Goal: Task Accomplishment & Management: Use online tool/utility

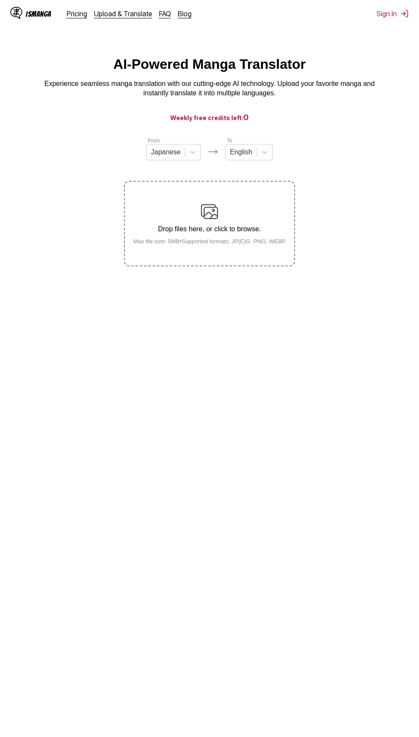
click at [250, 229] on p "Drop files here, or click to browse." at bounding box center [210, 229] width 166 height 8
click at [0, 0] on input "Drop files here, or click to browse. Max file size: 5MB • Supported formats: JP…" at bounding box center [0, 0] width 0 height 0
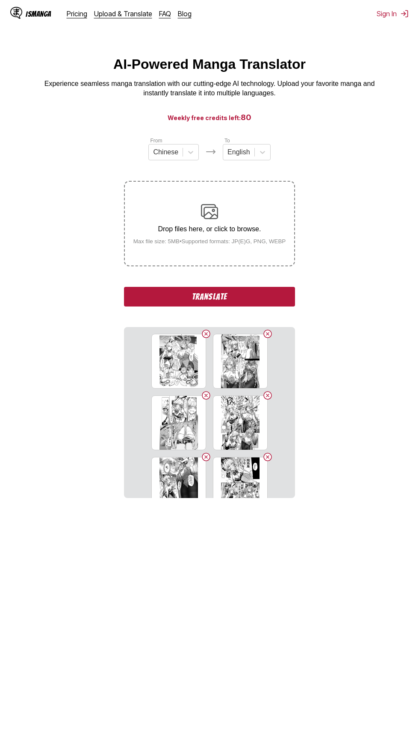
scroll to position [110, 0]
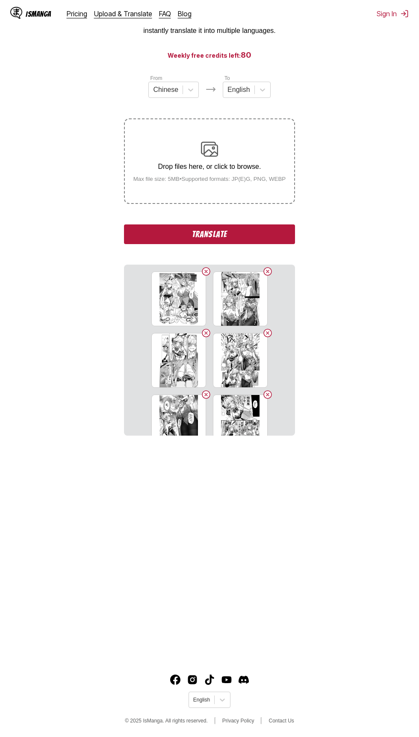
click at [279, 225] on button "Translate" at bounding box center [209, 235] width 171 height 20
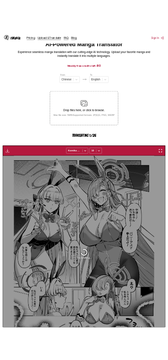
scroll to position [0, 0]
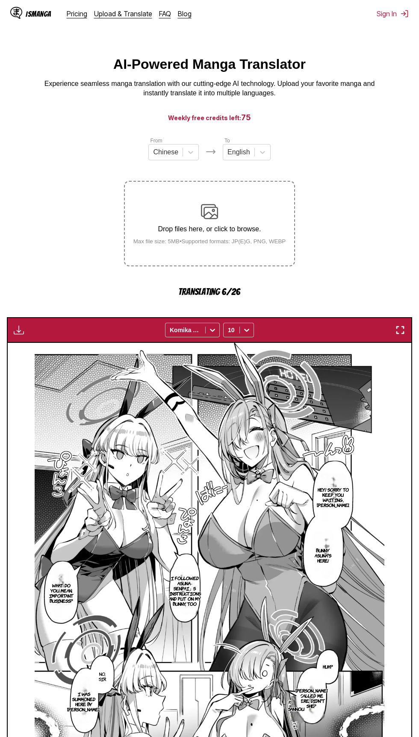
click at [397, 331] on img "button" at bounding box center [400, 330] width 10 height 10
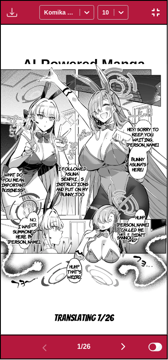
click at [116, 348] on button "button" at bounding box center [123, 348] width 51 height 12
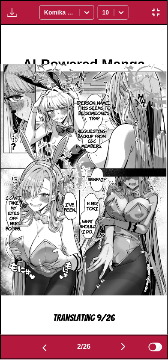
click at [122, 350] on img "button" at bounding box center [123, 347] width 10 height 10
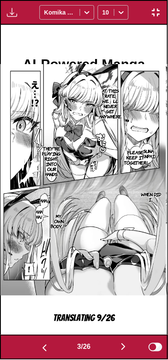
click at [128, 349] on img "button" at bounding box center [123, 347] width 10 height 10
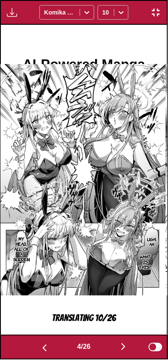
click at [117, 346] on button "button" at bounding box center [123, 348] width 51 height 12
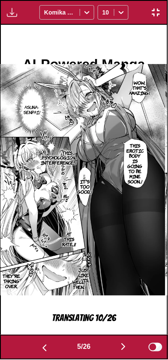
click at [40, 351] on img "button" at bounding box center [44, 348] width 10 height 10
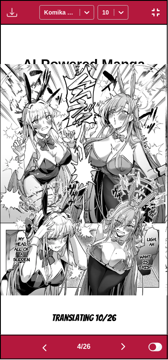
click at [120, 348] on img "button" at bounding box center [123, 347] width 10 height 10
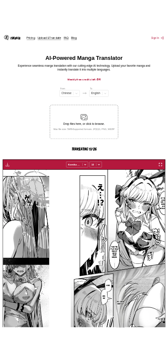
scroll to position [0, 1616]
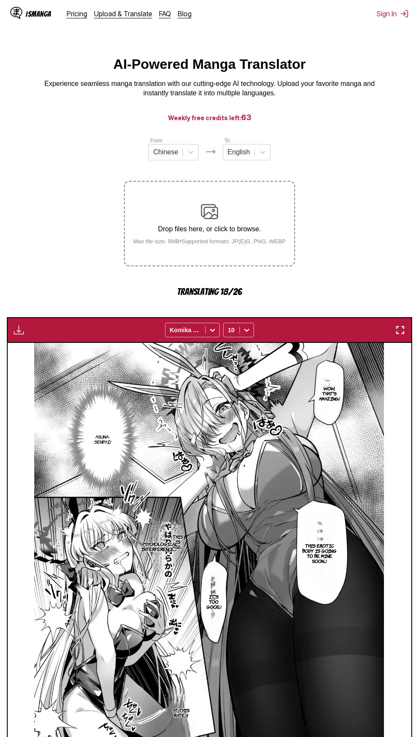
click at [400, 331] on img "button" at bounding box center [400, 330] width 10 height 10
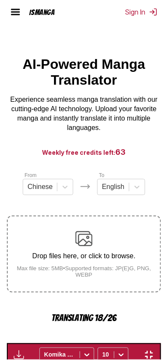
scroll to position [0, 666]
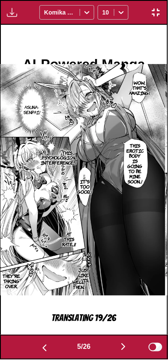
click at [117, 352] on button "button" at bounding box center [123, 348] width 51 height 12
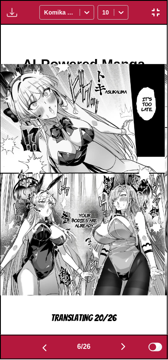
click at [118, 347] on button "button" at bounding box center [123, 348] width 51 height 12
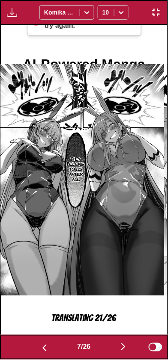
click at [34, 343] on button "button" at bounding box center [44, 348] width 51 height 12
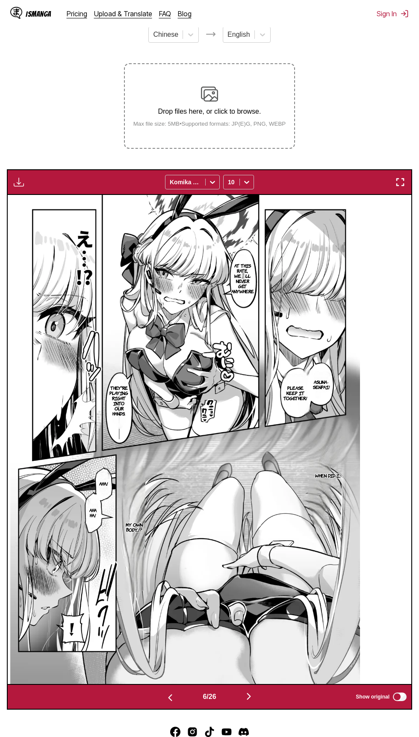
scroll to position [0, 2019]
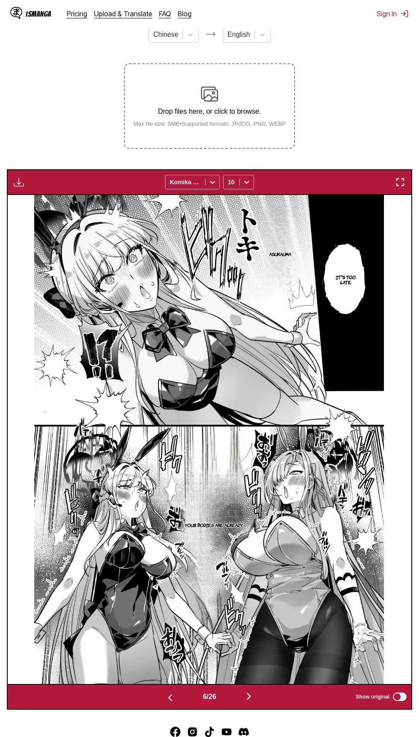
click at [400, 183] on img "button" at bounding box center [400, 182] width 10 height 10
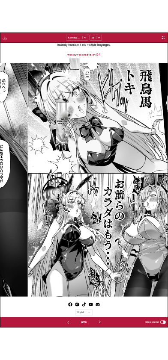
scroll to position [0, 832]
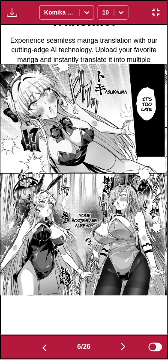
click at [45, 349] on img "button" at bounding box center [44, 348] width 10 height 10
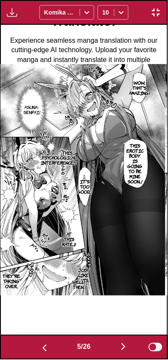
click at [118, 342] on button "button" at bounding box center [123, 348] width 51 height 12
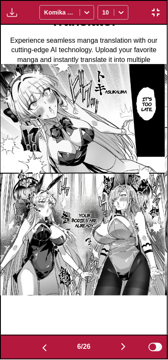
click at [121, 343] on img "button" at bounding box center [123, 347] width 10 height 10
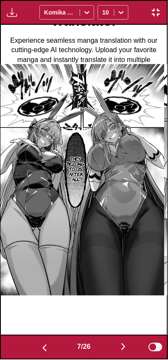
click at [118, 343] on button "button" at bounding box center [123, 348] width 51 height 12
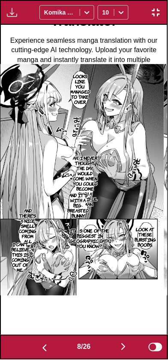
click at [168, 330] on div "Hey! Sorry to keep you waiting, [PERSON_NAME]. Bunny asuna's here! I followed A…" at bounding box center [84, 180] width 168 height 311
click at [127, 350] on img "button" at bounding box center [123, 347] width 10 height 10
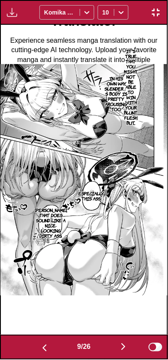
click at [33, 336] on div "9 / 26 Show original" at bounding box center [84, 347] width 168 height 25
click at [39, 349] on img "button" at bounding box center [44, 348] width 10 height 10
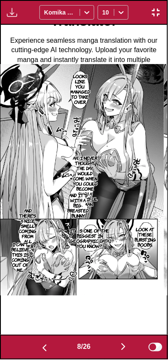
click at [126, 349] on img "button" at bounding box center [123, 347] width 10 height 10
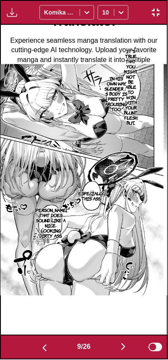
click at [125, 345] on img "button" at bounding box center [123, 347] width 10 height 10
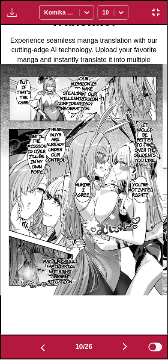
click at [124, 347] on img "button" at bounding box center [125, 347] width 10 height 10
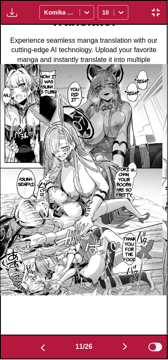
click at [50, 349] on button "button" at bounding box center [42, 348] width 51 height 12
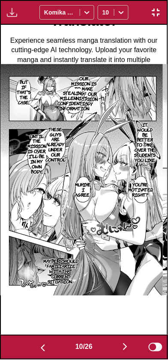
click at [128, 342] on button "button" at bounding box center [124, 348] width 51 height 12
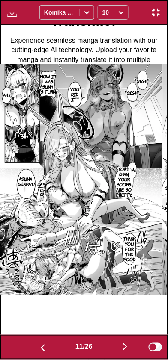
click at [130, 346] on img "button" at bounding box center [125, 347] width 10 height 10
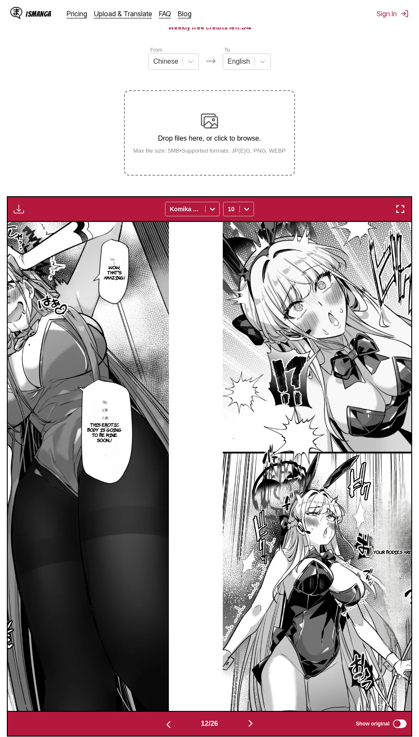
scroll to position [0, 4443]
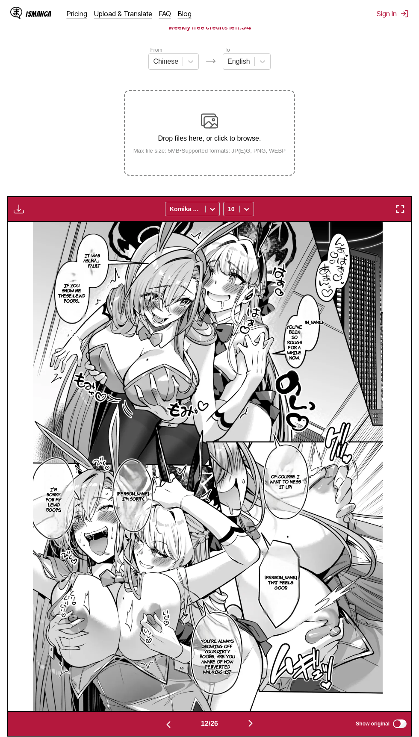
click at [401, 234] on div "It was Asuna」s fault If you show me these lewd boobs... Toki-chan... You've bee…" at bounding box center [208, 466] width 404 height 489
click at [400, 210] on img "button" at bounding box center [400, 209] width 10 height 10
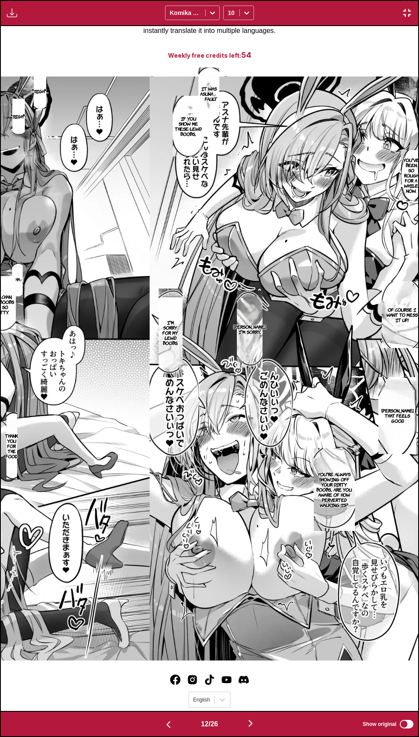
click at [158, 113] on img at bounding box center [358, 369] width 417 height 584
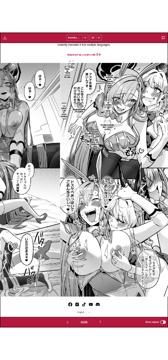
scroll to position [0, 1831]
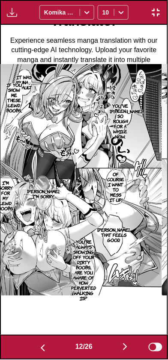
click at [126, 345] on img "button" at bounding box center [125, 347] width 10 height 10
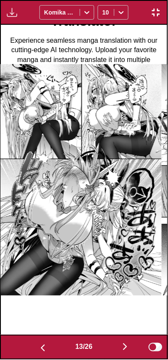
click at [130, 348] on img "button" at bounding box center [125, 347] width 10 height 10
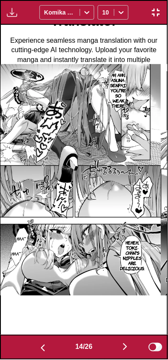
click at [114, 351] on button "button" at bounding box center [124, 348] width 51 height 12
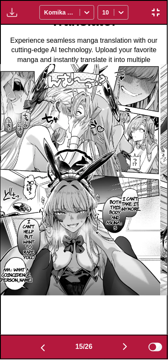
click at [130, 351] on img "button" at bounding box center [125, 347] width 10 height 10
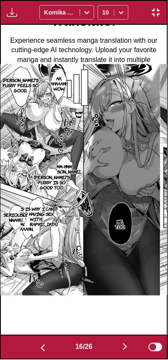
click at [130, 352] on img "button" at bounding box center [125, 347] width 10 height 10
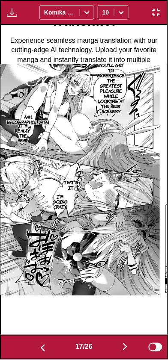
click at [129, 349] on img "button" at bounding box center [125, 347] width 10 height 10
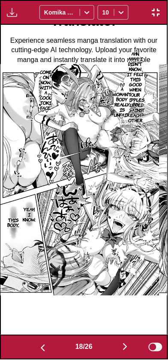
click at [123, 352] on img "button" at bounding box center [125, 347] width 10 height 10
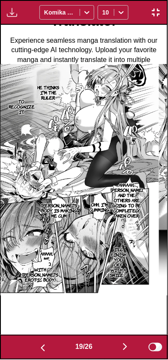
click at [38, 351] on img "button" at bounding box center [43, 348] width 10 height 10
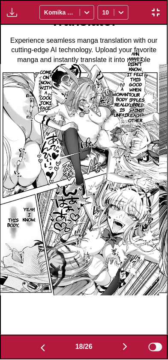
click at [126, 350] on img "button" at bounding box center [125, 347] width 10 height 10
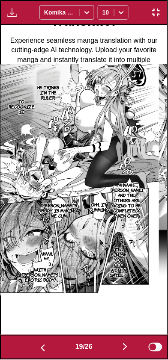
click at [124, 346] on img "button" at bounding box center [125, 347] width 10 height 10
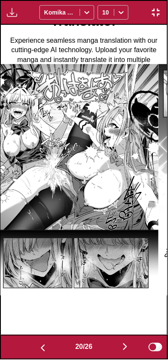
click at [120, 346] on button "button" at bounding box center [124, 348] width 51 height 12
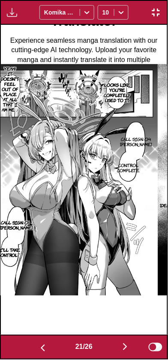
click at [118, 348] on button "button" at bounding box center [124, 348] width 51 height 12
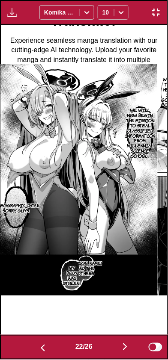
click at [120, 344] on button "button" at bounding box center [124, 348] width 51 height 12
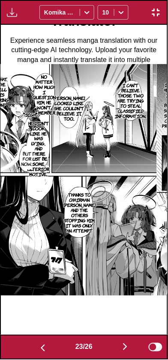
click at [120, 347] on button "button" at bounding box center [124, 348] width 51 height 12
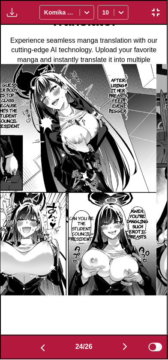
click at [119, 345] on button "button" at bounding box center [124, 348] width 51 height 12
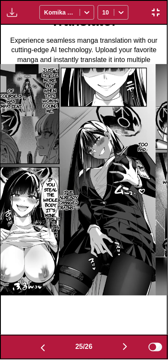
click at [40, 342] on button "button" at bounding box center [42, 348] width 51 height 12
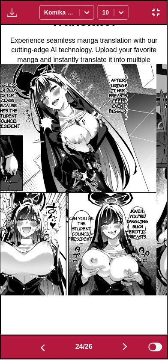
click at [125, 349] on img "button" at bounding box center [125, 347] width 10 height 10
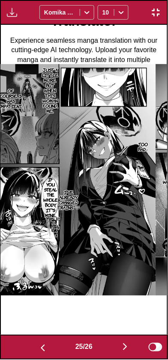
click at [121, 350] on button "button" at bounding box center [124, 348] width 51 height 12
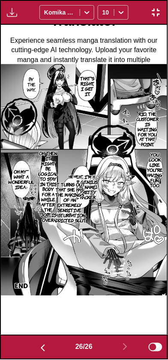
click at [38, 351] on img "button" at bounding box center [43, 348] width 10 height 10
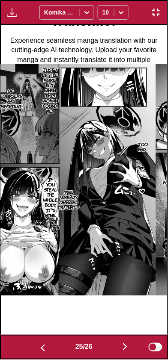
click at [40, 347] on img "button" at bounding box center [43, 348] width 10 height 10
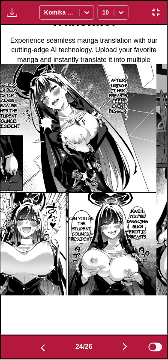
click at [39, 344] on img "button" at bounding box center [43, 348] width 10 height 10
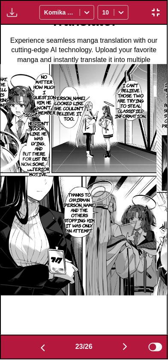
click at [38, 343] on button "button" at bounding box center [42, 348] width 51 height 12
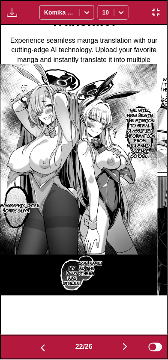
click at [40, 343] on img "button" at bounding box center [43, 348] width 10 height 10
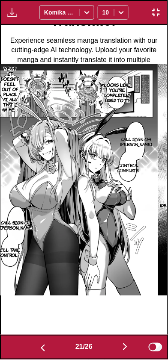
click at [40, 343] on button "button" at bounding box center [42, 348] width 51 height 12
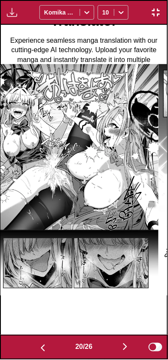
click at [39, 343] on button "button" at bounding box center [42, 348] width 51 height 12
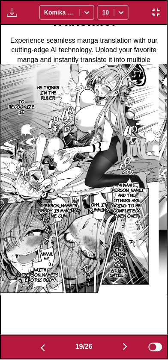
click at [40, 343] on button "button" at bounding box center [42, 348] width 51 height 12
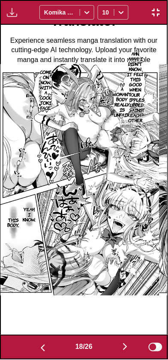
click at [41, 342] on button "button" at bounding box center [42, 348] width 51 height 12
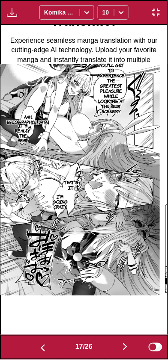
click at [41, 342] on button "button" at bounding box center [42, 348] width 51 height 12
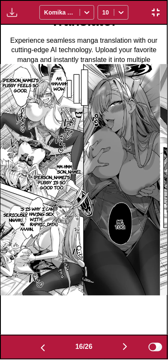
click at [40, 342] on button "button" at bounding box center [42, 348] width 51 height 12
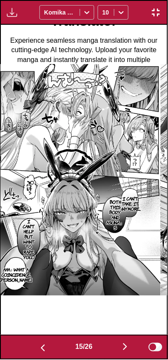
click at [40, 342] on button "button" at bounding box center [42, 348] width 51 height 12
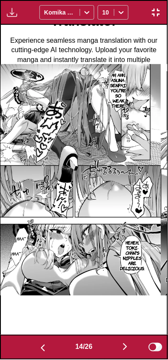
click at [40, 343] on img "button" at bounding box center [43, 348] width 10 height 10
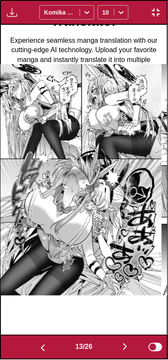
click at [39, 343] on button "button" at bounding box center [42, 348] width 51 height 12
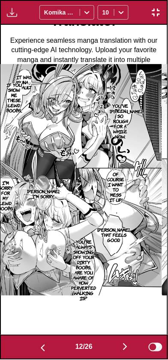
click at [39, 343] on img "button" at bounding box center [43, 348] width 10 height 10
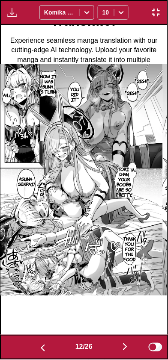
click at [39, 343] on img "button" at bounding box center [43, 348] width 10 height 10
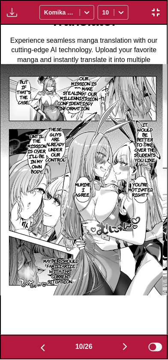
click at [39, 343] on img "button" at bounding box center [43, 348] width 10 height 10
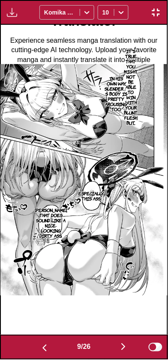
click at [40, 343] on img "button" at bounding box center [44, 348] width 10 height 10
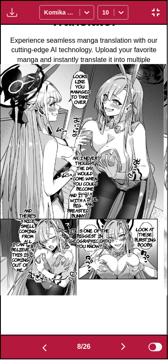
click at [40, 343] on button "button" at bounding box center [44, 348] width 51 height 12
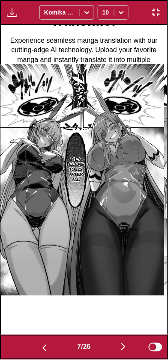
click at [40, 343] on img "button" at bounding box center [44, 348] width 10 height 10
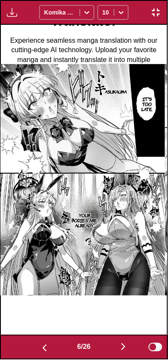
click at [40, 343] on img "button" at bounding box center [44, 348] width 10 height 10
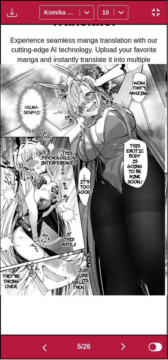
click at [121, 345] on img "button" at bounding box center [123, 347] width 10 height 10
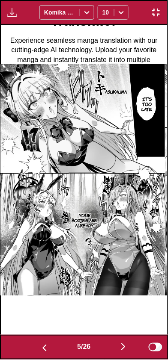
click at [119, 346] on button "button" at bounding box center [123, 348] width 51 height 12
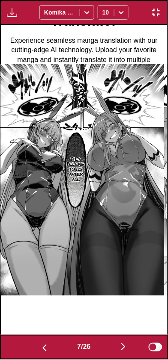
click at [121, 345] on img "button" at bounding box center [123, 347] width 10 height 10
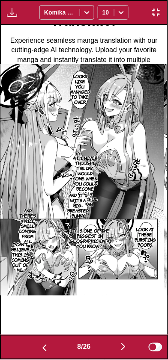
click at [121, 347] on img "button" at bounding box center [123, 347] width 10 height 10
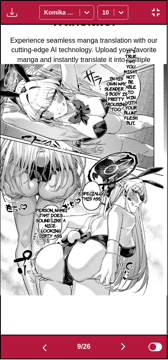
click at [127, 347] on img "button" at bounding box center [123, 347] width 10 height 10
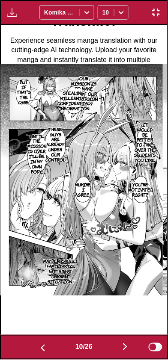
click at [38, 342] on button "button" at bounding box center [42, 348] width 51 height 12
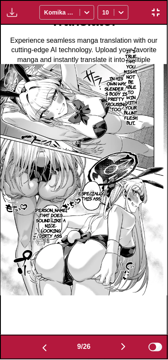
click at [121, 352] on img "button" at bounding box center [123, 347] width 10 height 10
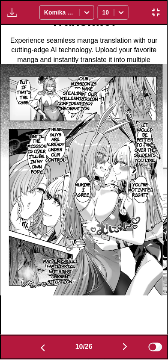
click at [120, 343] on button "button" at bounding box center [124, 348] width 51 height 12
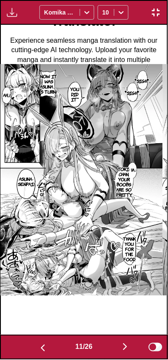
click at [33, 343] on button "button" at bounding box center [42, 348] width 51 height 12
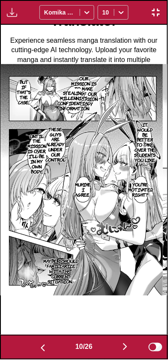
click at [37, 342] on button "button" at bounding box center [42, 348] width 51 height 12
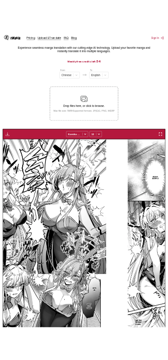
scroll to position [0, 3231]
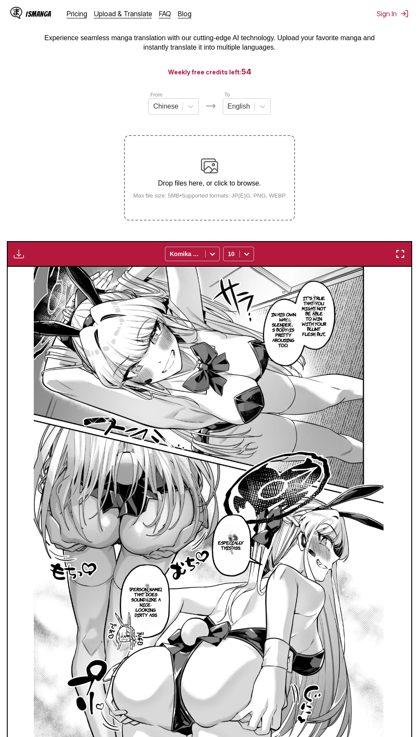
click at [400, 253] on img "button" at bounding box center [400, 254] width 10 height 10
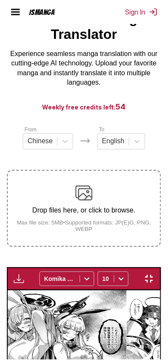
scroll to position [0, 1331]
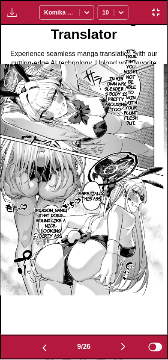
click at [40, 350] on img "button" at bounding box center [44, 348] width 10 height 10
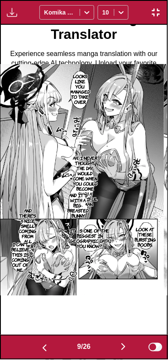
click at [40, 348] on img "button" at bounding box center [44, 348] width 10 height 10
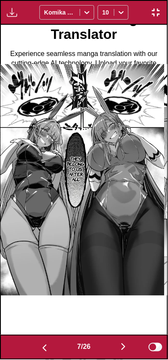
click at [39, 347] on img "button" at bounding box center [44, 348] width 10 height 10
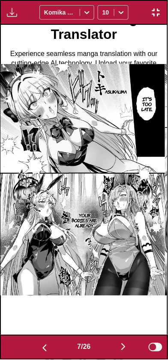
click at [39, 347] on img "button" at bounding box center [44, 348] width 10 height 10
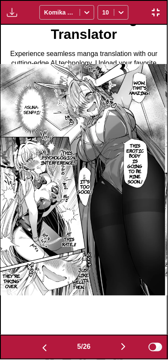
click at [39, 346] on img "button" at bounding box center [44, 348] width 10 height 10
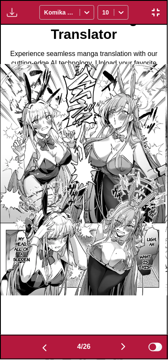
click at [39, 346] on img "button" at bounding box center [44, 348] width 10 height 10
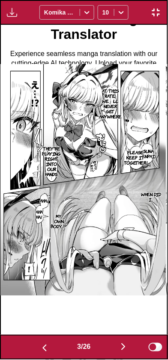
click at [121, 344] on img "button" at bounding box center [123, 347] width 10 height 10
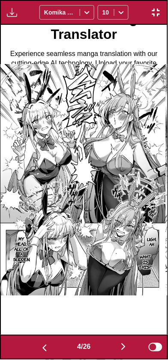
click at [121, 346] on img "button" at bounding box center [123, 347] width 10 height 10
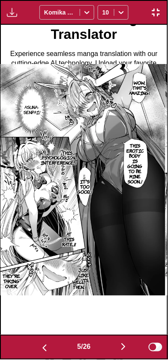
click at [121, 345] on img "button" at bounding box center [123, 347] width 10 height 10
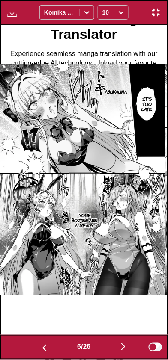
click at [122, 350] on img "button" at bounding box center [123, 347] width 10 height 10
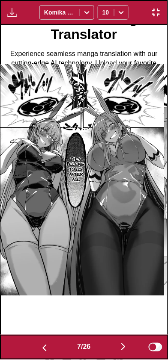
click at [128, 343] on img "button" at bounding box center [123, 347] width 10 height 10
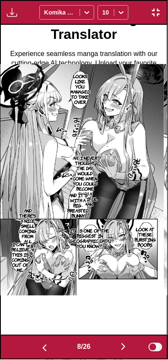
click at [124, 349] on img "button" at bounding box center [123, 347] width 10 height 10
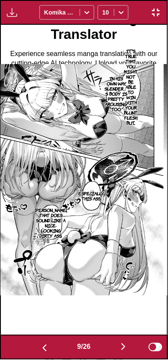
click at [125, 346] on img "button" at bounding box center [123, 347] width 10 height 10
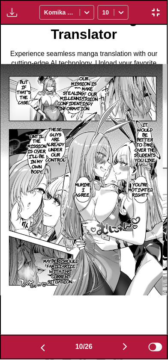
click at [45, 345] on img "button" at bounding box center [43, 348] width 10 height 10
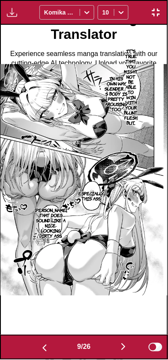
click at [128, 345] on img "button" at bounding box center [123, 347] width 10 height 10
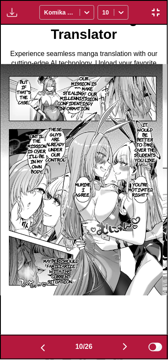
click at [128, 347] on img "button" at bounding box center [125, 347] width 10 height 10
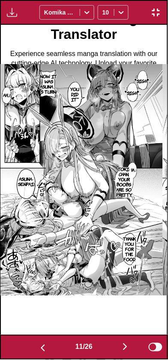
click at [125, 343] on img "button" at bounding box center [125, 347] width 10 height 10
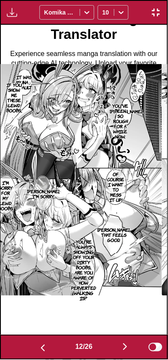
click at [124, 343] on img "button" at bounding box center [125, 347] width 10 height 10
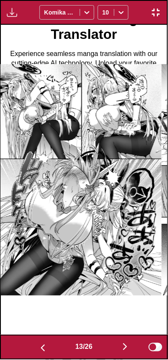
click at [123, 343] on img "button" at bounding box center [125, 347] width 10 height 10
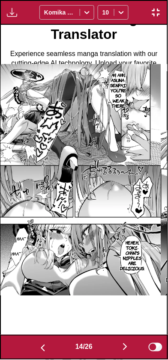
click at [122, 343] on img "button" at bounding box center [125, 347] width 10 height 10
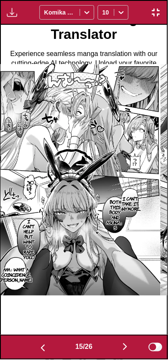
click at [119, 348] on button "button" at bounding box center [124, 348] width 51 height 12
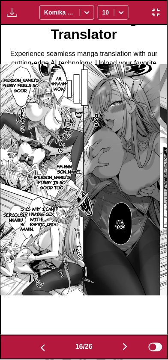
click at [121, 344] on button "button" at bounding box center [124, 348] width 51 height 12
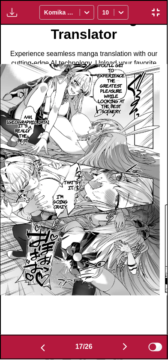
click at [121, 346] on button "button" at bounding box center [124, 348] width 51 height 12
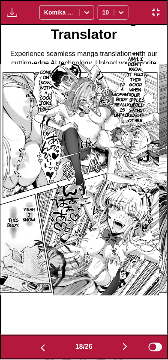
click at [124, 352] on img "button" at bounding box center [125, 347] width 10 height 10
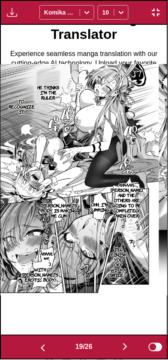
click at [127, 349] on img "button" at bounding box center [125, 347] width 10 height 10
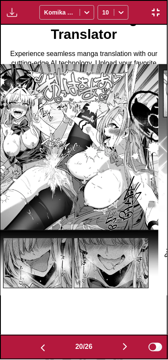
click at [120, 349] on button "button" at bounding box center [124, 348] width 51 height 12
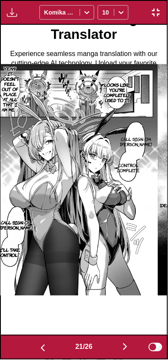
click at [121, 342] on button "button" at bounding box center [124, 348] width 51 height 12
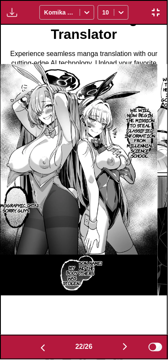
click at [127, 347] on img "button" at bounding box center [125, 347] width 10 height 10
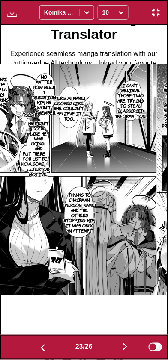
click at [129, 346] on img "button" at bounding box center [125, 347] width 10 height 10
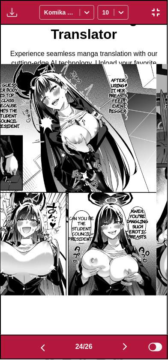
click at [127, 349] on img "button" at bounding box center [125, 347] width 10 height 10
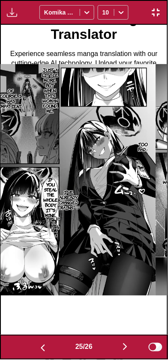
click at [127, 348] on img "button" at bounding box center [125, 347] width 10 height 10
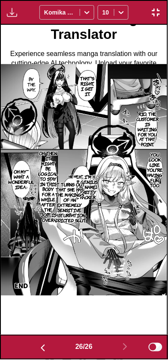
click at [42, 349] on img "button" at bounding box center [43, 348] width 10 height 10
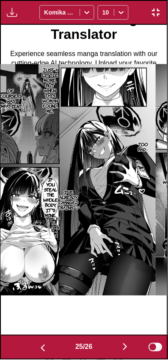
click at [46, 346] on button "button" at bounding box center [42, 348] width 51 height 12
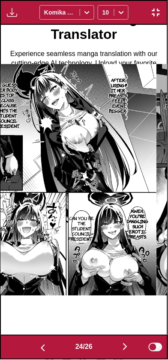
click at [52, 348] on button "button" at bounding box center [42, 348] width 51 height 12
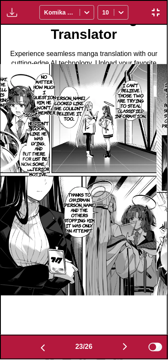
click at [47, 350] on button "button" at bounding box center [42, 348] width 51 height 12
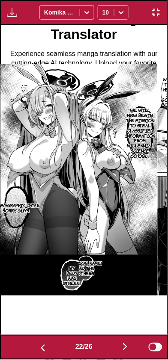
click at [47, 349] on button "button" at bounding box center [42, 348] width 51 height 12
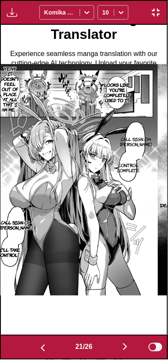
click at [47, 347] on button "button" at bounding box center [42, 348] width 51 height 12
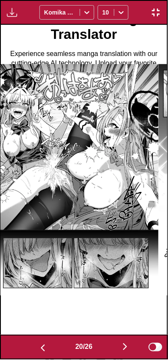
click at [46, 347] on button "button" at bounding box center [42, 348] width 51 height 12
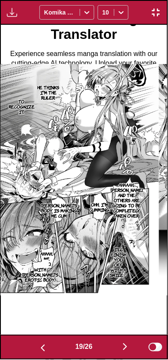
click at [46, 346] on button "button" at bounding box center [42, 348] width 51 height 12
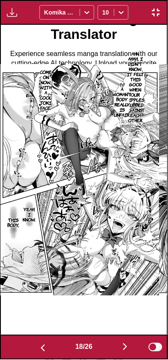
click at [46, 345] on button "button" at bounding box center [42, 348] width 51 height 12
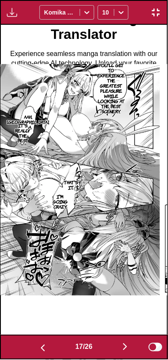
click at [126, 350] on img "button" at bounding box center [125, 347] width 10 height 10
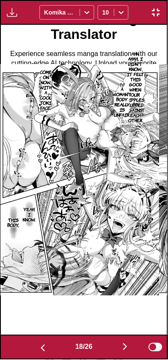
click at [122, 351] on img "button" at bounding box center [125, 347] width 10 height 10
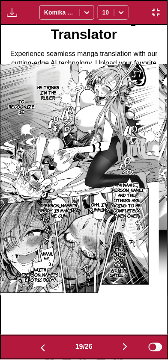
click at [123, 349] on img "button" at bounding box center [125, 347] width 10 height 10
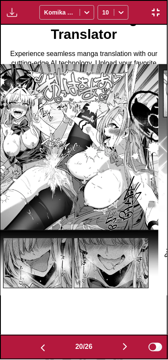
click at [120, 349] on button "button" at bounding box center [124, 348] width 51 height 12
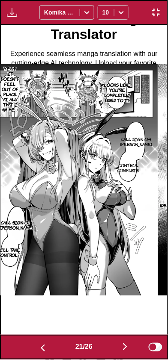
click at [38, 344] on img "button" at bounding box center [43, 348] width 10 height 10
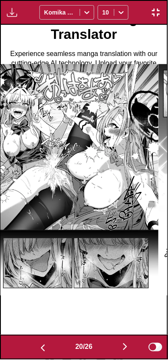
click at [39, 343] on img "button" at bounding box center [43, 348] width 10 height 10
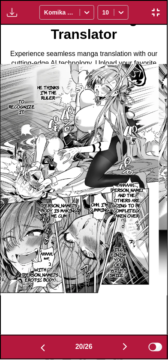
click at [37, 342] on button "button" at bounding box center [42, 348] width 51 height 12
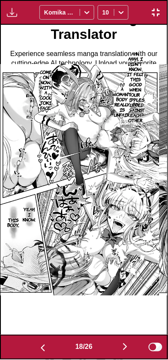
click at [38, 343] on img "button" at bounding box center [43, 348] width 10 height 10
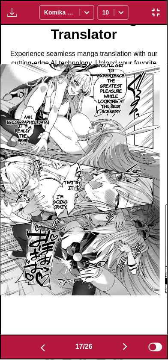
click at [36, 343] on button "button" at bounding box center [42, 348] width 51 height 12
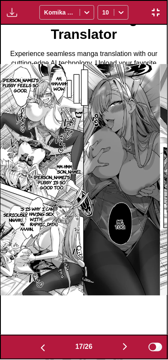
click at [36, 343] on button "button" at bounding box center [42, 348] width 51 height 12
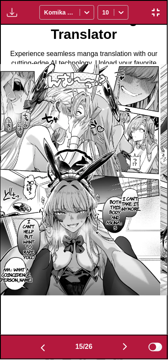
click at [36, 342] on button "button" at bounding box center [42, 348] width 51 height 12
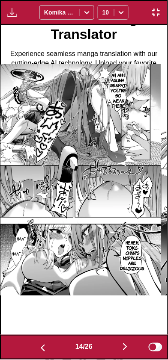
click at [37, 342] on button "button" at bounding box center [42, 348] width 51 height 12
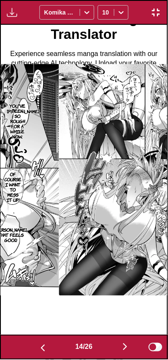
click at [36, 342] on button "button" at bounding box center [42, 348] width 51 height 12
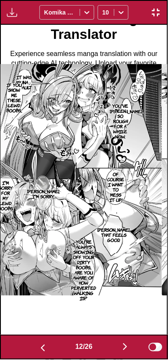
click at [36, 342] on button "button" at bounding box center [42, 348] width 51 height 12
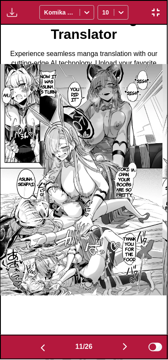
click at [36, 343] on button "button" at bounding box center [42, 348] width 51 height 12
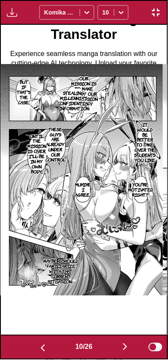
click at [37, 343] on button "button" at bounding box center [42, 348] width 51 height 12
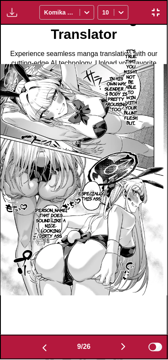
click at [39, 343] on img "button" at bounding box center [44, 348] width 10 height 10
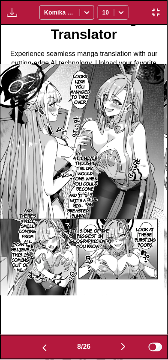
click at [38, 343] on button "button" at bounding box center [44, 348] width 51 height 12
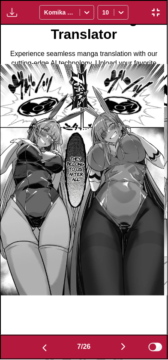
click at [40, 343] on button "button" at bounding box center [44, 348] width 51 height 12
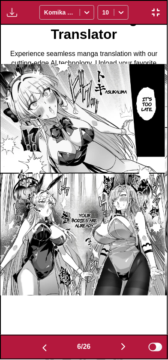
click at [36, 342] on button "button" at bounding box center [44, 348] width 51 height 12
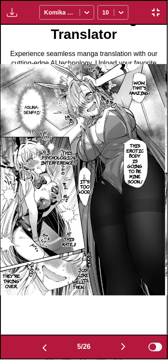
click at [39, 343] on img "button" at bounding box center [44, 348] width 10 height 10
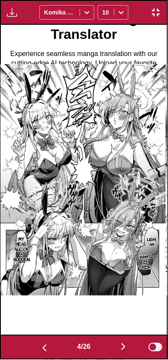
click at [39, 343] on img "button" at bounding box center [44, 348] width 10 height 10
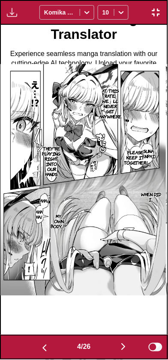
click at [39, 344] on img "button" at bounding box center [44, 348] width 10 height 10
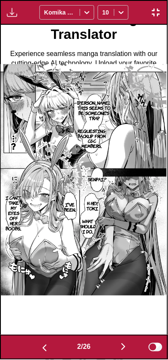
click at [39, 344] on img "button" at bounding box center [44, 348] width 10 height 10
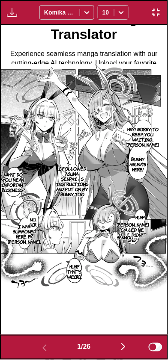
click at [128, 344] on img "button" at bounding box center [123, 347] width 10 height 10
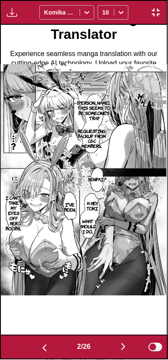
click at [125, 344] on img "button" at bounding box center [123, 347] width 10 height 10
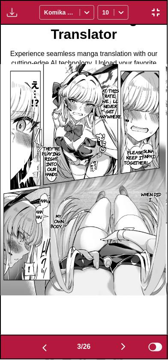
click at [125, 351] on img "button" at bounding box center [123, 347] width 10 height 10
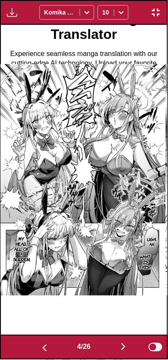
click at [123, 352] on button "button" at bounding box center [123, 348] width 51 height 12
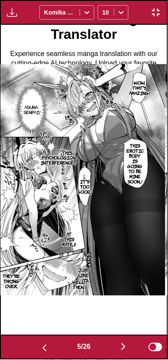
click at [123, 351] on img "button" at bounding box center [123, 347] width 10 height 10
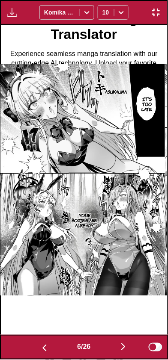
click at [124, 352] on img "button" at bounding box center [123, 347] width 10 height 10
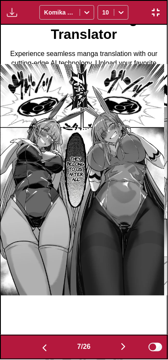
click at [123, 353] on button "button" at bounding box center [123, 348] width 51 height 12
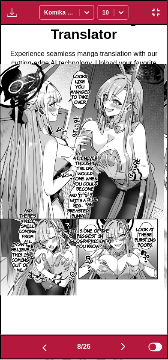
click at [125, 352] on img "button" at bounding box center [123, 347] width 10 height 10
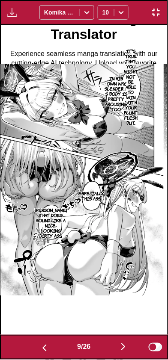
click at [121, 351] on img "button" at bounding box center [123, 347] width 10 height 10
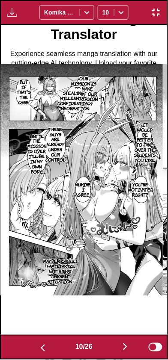
click at [120, 350] on button "button" at bounding box center [124, 348] width 51 height 12
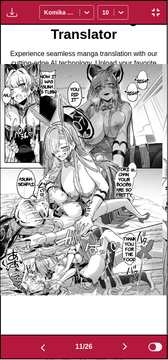
click at [120, 349] on button "button" at bounding box center [124, 348] width 51 height 12
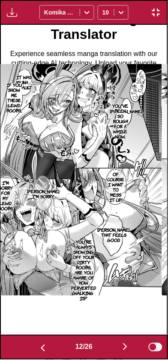
click at [119, 348] on button "button" at bounding box center [124, 348] width 51 height 12
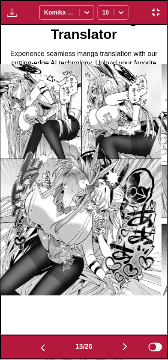
click at [118, 349] on button "button" at bounding box center [124, 348] width 51 height 12
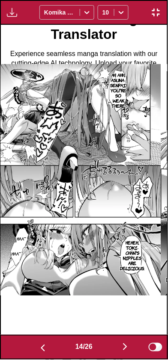
click at [118, 349] on button "button" at bounding box center [124, 348] width 51 height 12
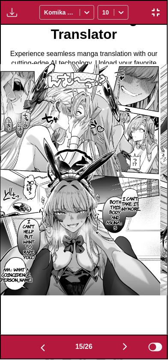
click at [44, 353] on img "button" at bounding box center [43, 348] width 10 height 10
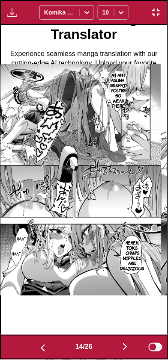
click at [124, 352] on button "button" at bounding box center [124, 348] width 51 height 12
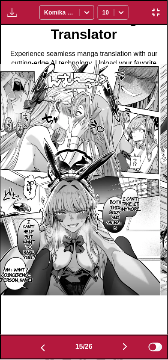
click at [122, 349] on img "button" at bounding box center [125, 347] width 10 height 10
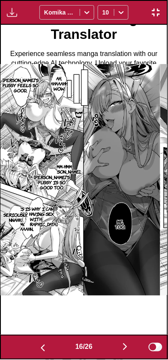
click at [122, 349] on img "button" at bounding box center [125, 347] width 10 height 10
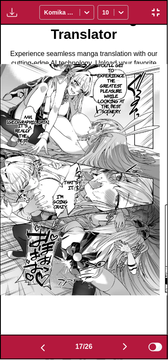
click at [120, 347] on button "button" at bounding box center [124, 348] width 51 height 12
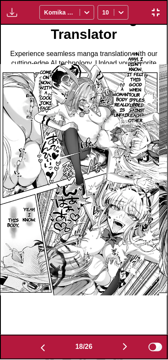
click at [122, 349] on button "button" at bounding box center [124, 348] width 51 height 12
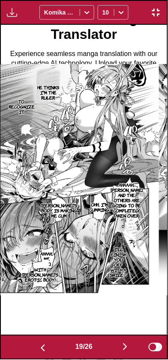
click at [45, 349] on img "button" at bounding box center [43, 348] width 10 height 10
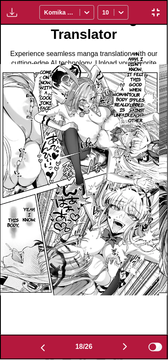
click at [122, 352] on img "button" at bounding box center [125, 347] width 10 height 10
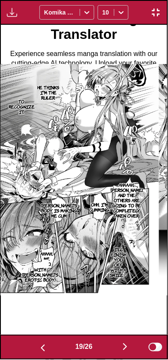
click at [128, 347] on img "button" at bounding box center [125, 347] width 10 height 10
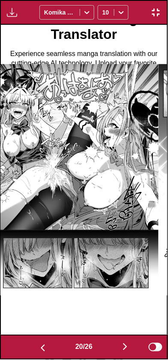
click at [120, 349] on button "button" at bounding box center [124, 348] width 51 height 12
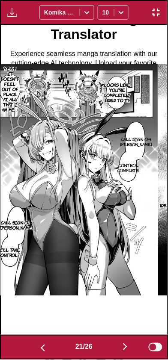
click at [127, 352] on button "button" at bounding box center [124, 348] width 51 height 12
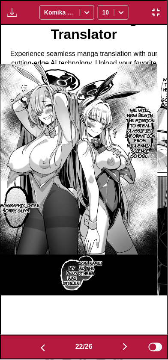
click at [47, 352] on button "button" at bounding box center [42, 348] width 51 height 12
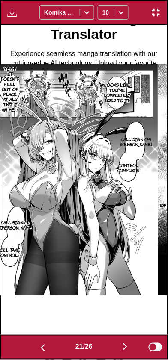
click at [48, 352] on button "button" at bounding box center [42, 348] width 51 height 12
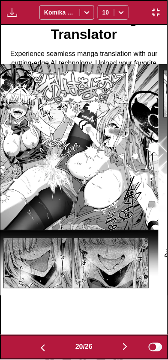
click at [49, 352] on button "button" at bounding box center [42, 348] width 51 height 12
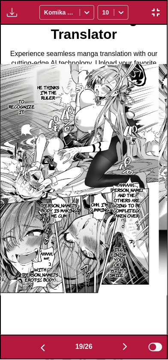
click at [47, 349] on button "button" at bounding box center [42, 348] width 51 height 12
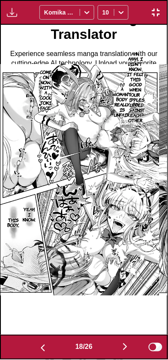
click at [47, 350] on button "button" at bounding box center [42, 348] width 51 height 12
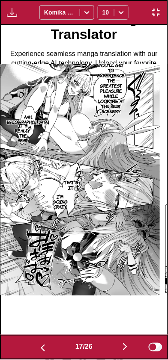
click at [48, 349] on button "button" at bounding box center [42, 348] width 51 height 12
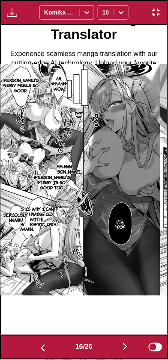
click at [125, 348] on img "button" at bounding box center [125, 347] width 10 height 10
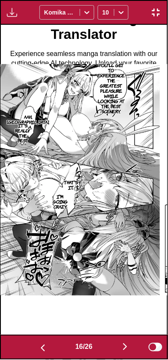
click at [118, 350] on button "button" at bounding box center [124, 348] width 51 height 12
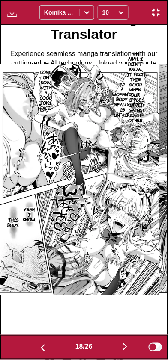
click at [117, 351] on button "button" at bounding box center [124, 348] width 51 height 12
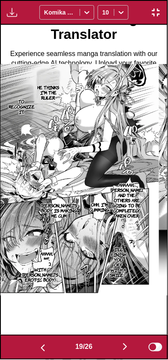
click at [115, 349] on button "button" at bounding box center [124, 348] width 51 height 12
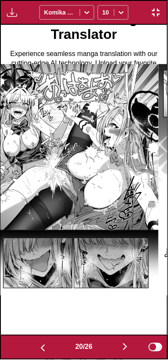
click at [112, 347] on button "button" at bounding box center [124, 348] width 51 height 12
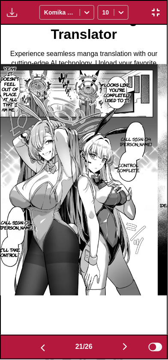
click at [117, 351] on button "button" at bounding box center [124, 348] width 51 height 12
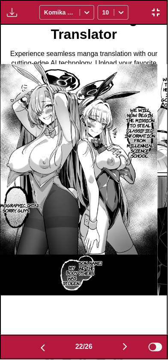
click at [57, 350] on button "button" at bounding box center [42, 348] width 51 height 12
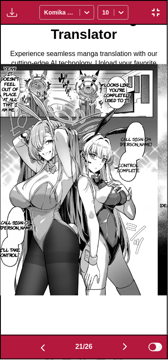
click at [118, 352] on button "button" at bounding box center [124, 348] width 51 height 12
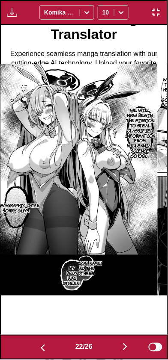
click at [118, 349] on button "button" at bounding box center [124, 348] width 51 height 12
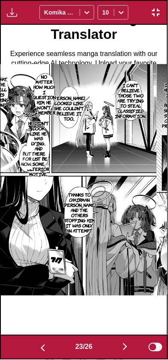
click at [120, 351] on button "button" at bounding box center [124, 348] width 51 height 12
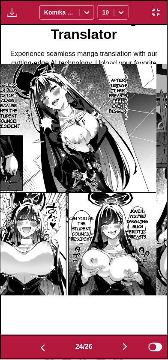
click at [124, 351] on img "button" at bounding box center [125, 347] width 10 height 10
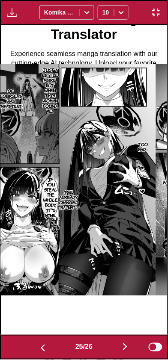
click at [122, 349] on img "button" at bounding box center [125, 347] width 10 height 10
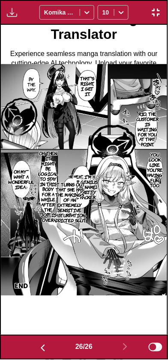
click at [42, 343] on button "button" at bounding box center [42, 348] width 51 height 12
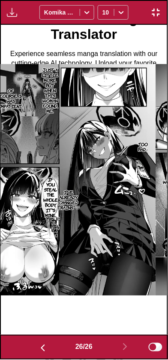
click at [43, 342] on button "button" at bounding box center [42, 348] width 51 height 12
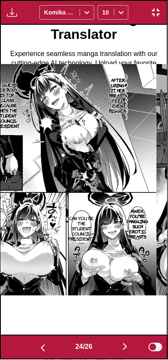
click at [41, 342] on button "button" at bounding box center [42, 348] width 51 height 12
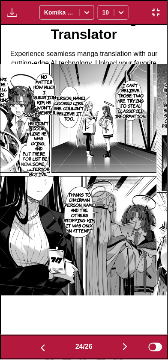
click at [40, 343] on img "button" at bounding box center [43, 348] width 10 height 10
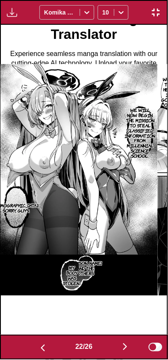
click at [40, 342] on button "button" at bounding box center [42, 348] width 51 height 12
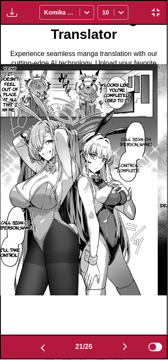
click at [41, 342] on button "button" at bounding box center [42, 348] width 51 height 12
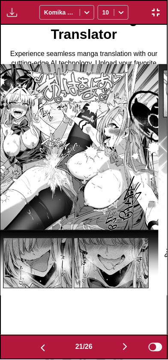
click at [42, 342] on button "button" at bounding box center [42, 348] width 51 height 12
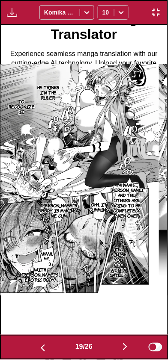
click at [124, 349] on img "button" at bounding box center [125, 347] width 10 height 10
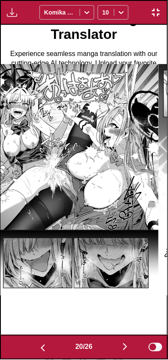
click at [44, 348] on img "button" at bounding box center [43, 348] width 10 height 10
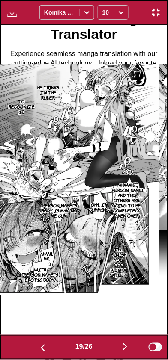
click at [44, 346] on img "button" at bounding box center [43, 348] width 10 height 10
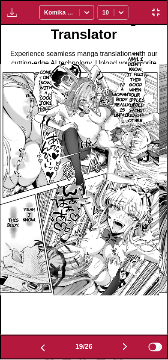
click at [44, 345] on img "button" at bounding box center [43, 348] width 10 height 10
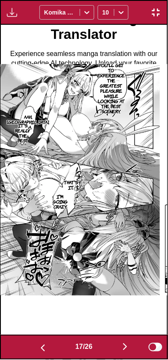
click at [45, 345] on img "button" at bounding box center [43, 348] width 10 height 10
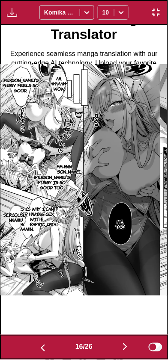
click at [125, 347] on img "button" at bounding box center [125, 347] width 10 height 10
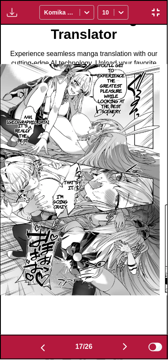
click at [121, 345] on button "button" at bounding box center [124, 348] width 51 height 12
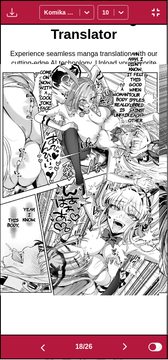
click at [128, 350] on img "button" at bounding box center [125, 347] width 10 height 10
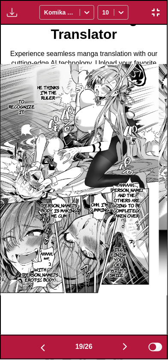
click at [124, 346] on img "button" at bounding box center [125, 347] width 10 height 10
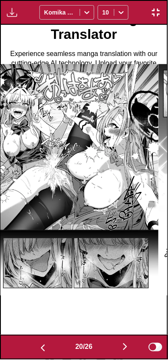
click at [126, 346] on img "button" at bounding box center [125, 347] width 10 height 10
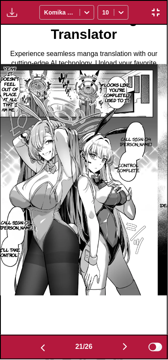
click at [124, 349] on img "button" at bounding box center [125, 347] width 10 height 10
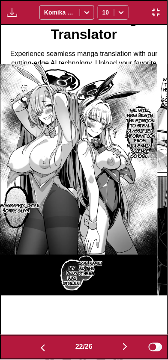
click at [46, 353] on button "button" at bounding box center [42, 348] width 51 height 12
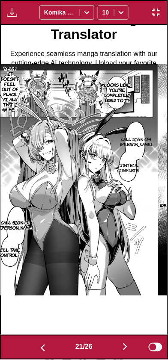
click at [40, 343] on button "button" at bounding box center [42, 348] width 51 height 12
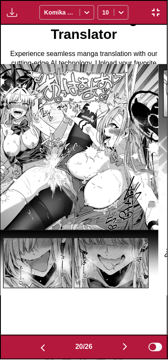
click at [41, 343] on img "button" at bounding box center [43, 348] width 10 height 10
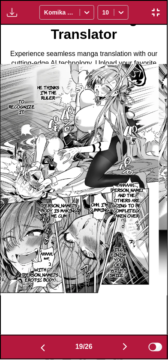
click at [41, 343] on img "button" at bounding box center [43, 348] width 10 height 10
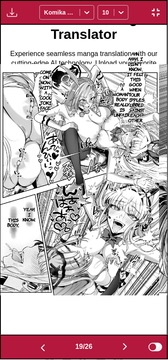
click at [41, 342] on button "button" at bounding box center [42, 348] width 51 height 12
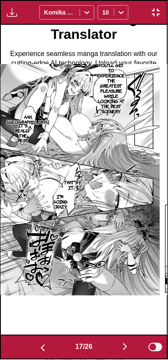
click at [41, 342] on button "button" at bounding box center [42, 348] width 51 height 12
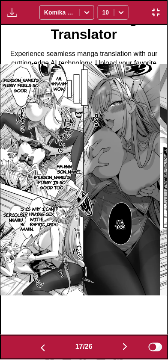
click at [41, 342] on button "button" at bounding box center [42, 348] width 51 height 12
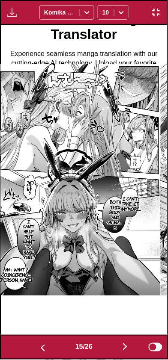
click at [42, 342] on button "button" at bounding box center [42, 348] width 51 height 12
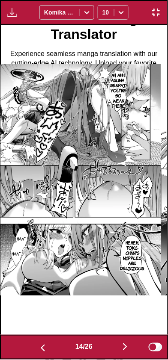
click at [43, 342] on button "button" at bounding box center [42, 348] width 51 height 12
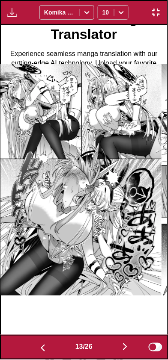
click at [44, 337] on div "13 / 26 Show original" at bounding box center [84, 347] width 168 height 25
click at [43, 342] on button "button" at bounding box center [42, 348] width 51 height 12
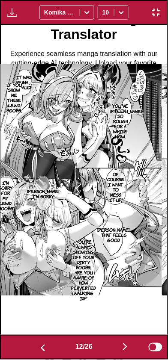
click at [42, 343] on button "button" at bounding box center [42, 348] width 51 height 12
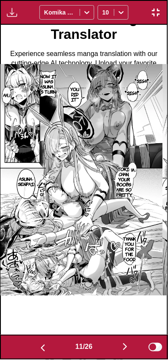
click at [46, 349] on button "button" at bounding box center [42, 348] width 51 height 12
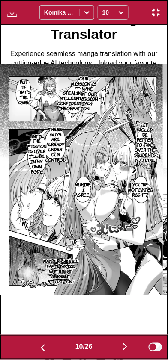
click at [45, 344] on button "button" at bounding box center [42, 348] width 51 height 12
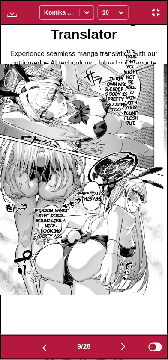
click at [48, 346] on button "button" at bounding box center [44, 348] width 51 height 12
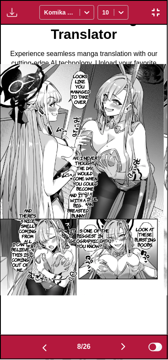
click at [46, 343] on img "button" at bounding box center [44, 348] width 10 height 10
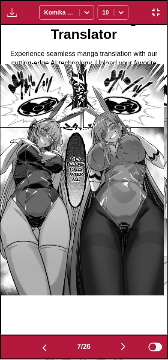
click at [127, 349] on img "button" at bounding box center [123, 347] width 10 height 10
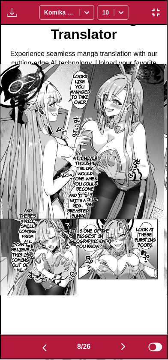
click at [121, 351] on img "button" at bounding box center [123, 347] width 10 height 10
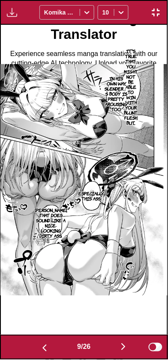
click at [124, 352] on button "button" at bounding box center [123, 348] width 51 height 12
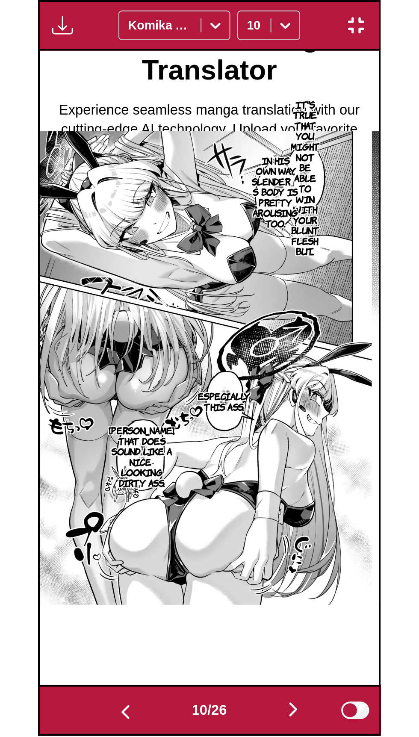
scroll to position [0, 1498]
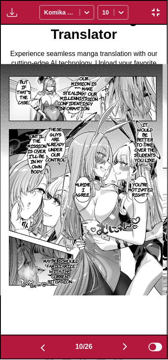
click at [160, 16] on img "button" at bounding box center [156, 12] width 10 height 10
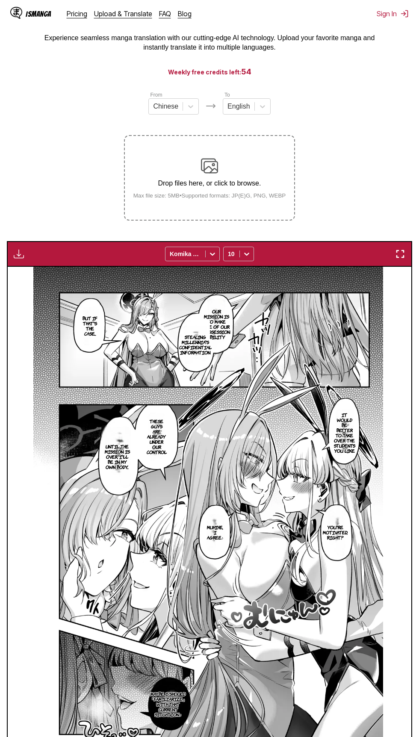
scroll to position [76, 0]
